Goal: Book appointment/travel/reservation

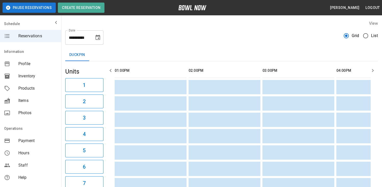
click at [97, 38] on icon "Choose date, selected date is Aug 21, 2025" at bounding box center [98, 37] width 6 height 6
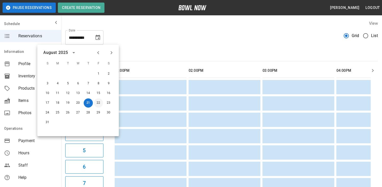
click at [97, 102] on button "22" at bounding box center [98, 102] width 9 height 9
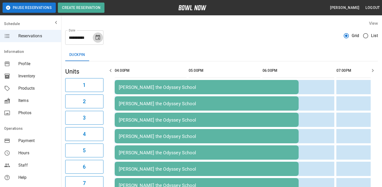
click at [99, 37] on icon "Choose date, selected date is Aug 22, 2025" at bounding box center [98, 37] width 5 height 5
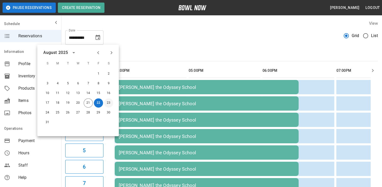
click at [108, 101] on button "23" at bounding box center [108, 102] width 9 height 9
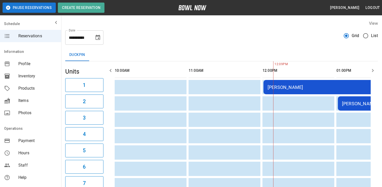
scroll to position [0, 148]
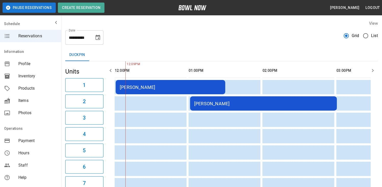
click at [98, 39] on icon "Choose date, selected date is Aug 23, 2025" at bounding box center [98, 37] width 6 height 6
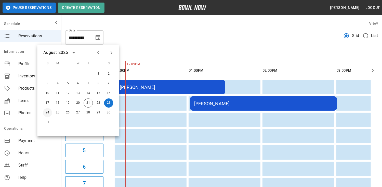
click at [48, 113] on button "24" at bounding box center [47, 112] width 9 height 9
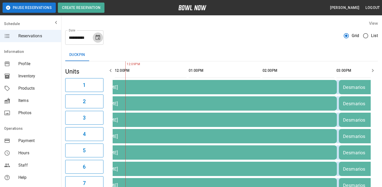
click at [97, 39] on icon "Choose date, selected date is Aug 24, 2025" at bounding box center [98, 37] width 6 height 6
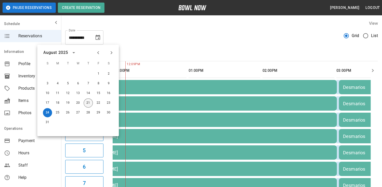
click at [90, 102] on button "21" at bounding box center [88, 102] width 9 height 9
type input "**********"
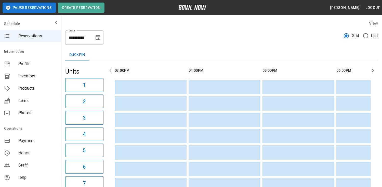
scroll to position [0, 0]
